Goal: Task Accomplishment & Management: Use online tool/utility

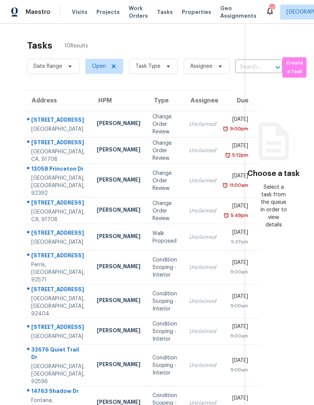
scroll to position [0, 0]
click at [82, 14] on span "Visits" at bounding box center [79, 12] width 15 height 8
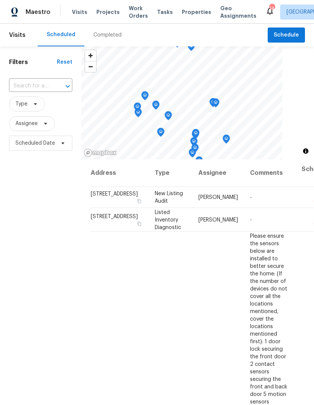
click at [114, 34] on div "Completed" at bounding box center [107, 35] width 28 height 8
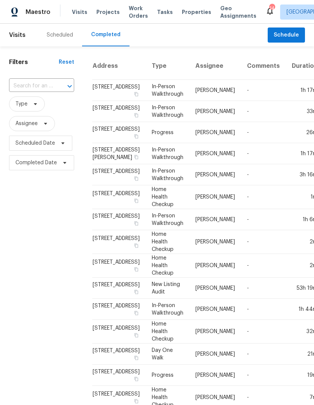
click at [69, 36] on div "Scheduled" at bounding box center [60, 35] width 26 height 8
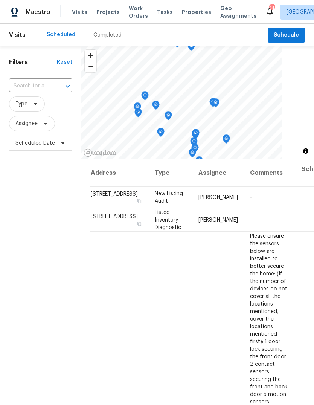
click at [189, 12] on span "Properties" at bounding box center [196, 12] width 29 height 8
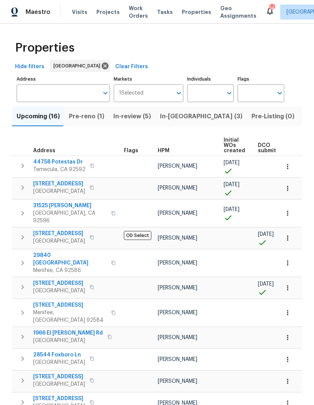
click at [159, 11] on span "Tasks" at bounding box center [165, 11] width 16 height 5
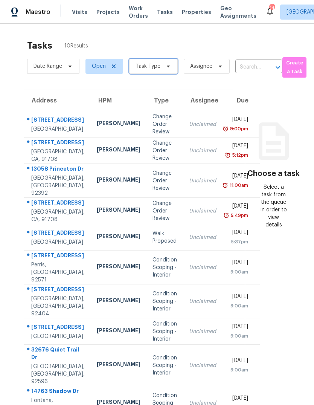
click at [163, 69] on span at bounding box center [167, 66] width 8 height 6
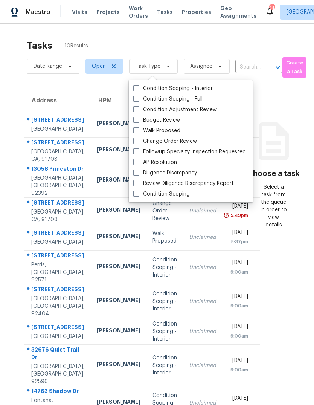
click at [171, 120] on label "Budget Review" at bounding box center [156, 120] width 47 height 8
click at [138, 120] on input "Budget Review" at bounding box center [135, 118] width 5 height 5
checkbox input "true"
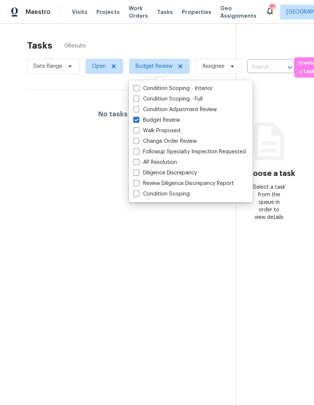
click at [61, 284] on section "Tasks 0 Results Date Range Open Budget Review Assignee ​ Create a Task No tasks…" at bounding box center [124, 232] width 224 height 393
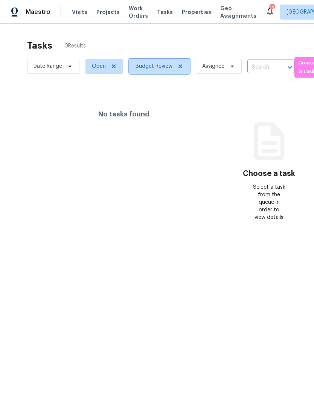
click at [178, 69] on icon at bounding box center [180, 66] width 6 height 6
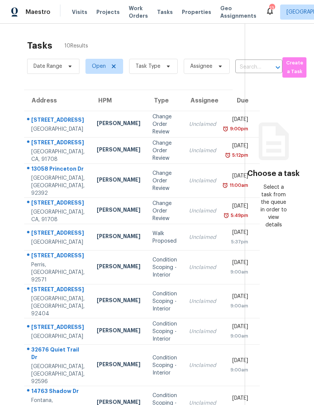
click at [109, 14] on span "Projects" at bounding box center [107, 12] width 23 height 8
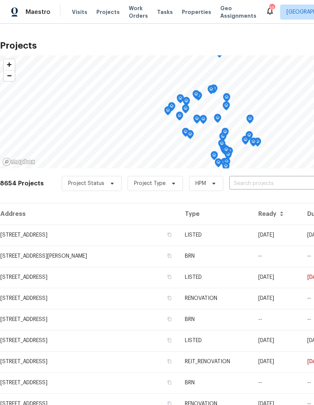
click at [242, 184] on input "text" at bounding box center [272, 184] width 86 height 12
type input "5916"
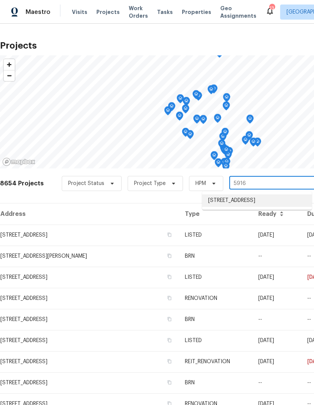
click at [272, 201] on li "5916 Wohlstetter St, Riverside, CA 92503" at bounding box center [257, 200] width 110 height 12
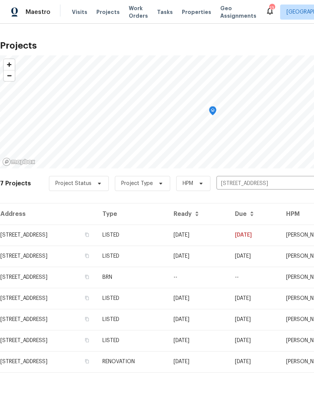
click at [168, 237] on td "LISTED" at bounding box center [131, 234] width 71 height 21
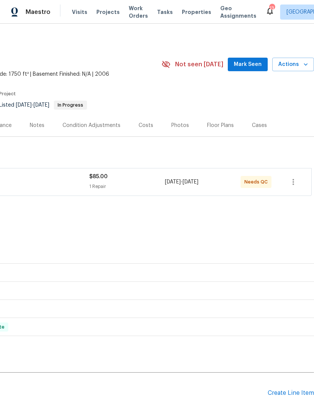
scroll to position [0, 111]
click at [117, 180] on div "$85.00 1 Repair" at bounding box center [127, 182] width 76 height 18
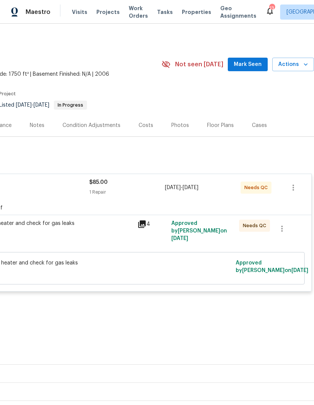
click at [89, 236] on div "Light water heater and check for gas leaks $85.00" at bounding box center [50, 234] width 169 height 35
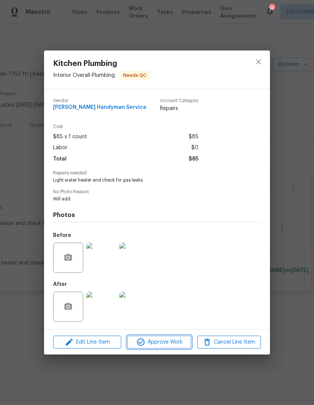
click at [174, 346] on span "Approve Work" at bounding box center [159, 341] width 59 height 9
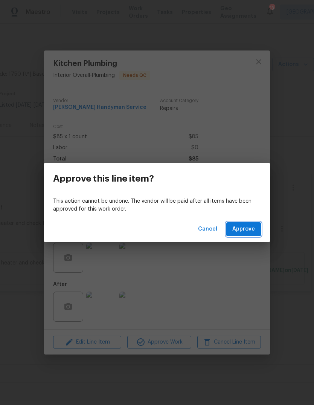
click at [247, 230] on span "Approve" at bounding box center [243, 228] width 23 height 9
